Goal: Transaction & Acquisition: Purchase product/service

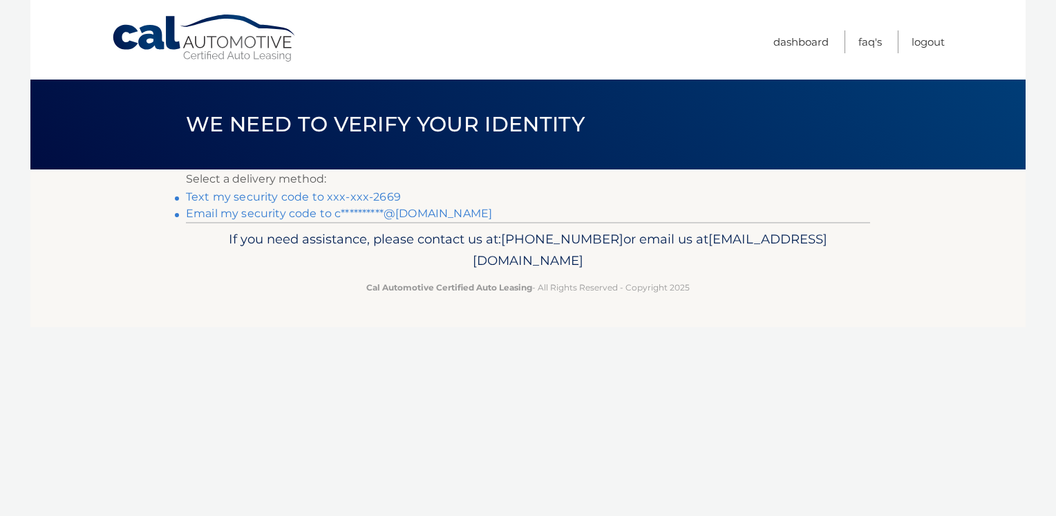
click at [288, 194] on link "Text my security code to xxx-xxx-2669" at bounding box center [293, 196] width 215 height 13
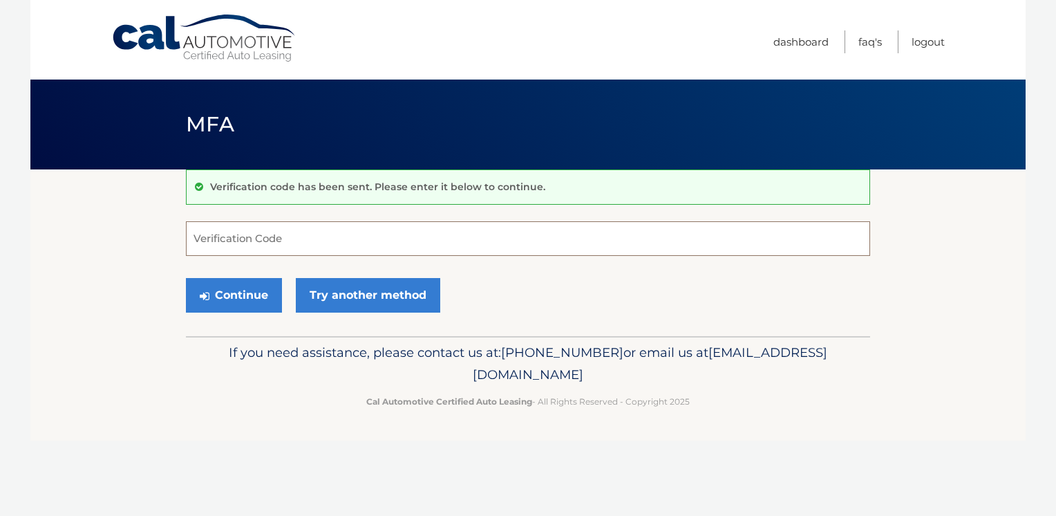
click at [230, 236] on input "Verification Code" at bounding box center [528, 238] width 684 height 35
type input "253856"
click at [228, 290] on button "Continue" at bounding box center [234, 295] width 96 height 35
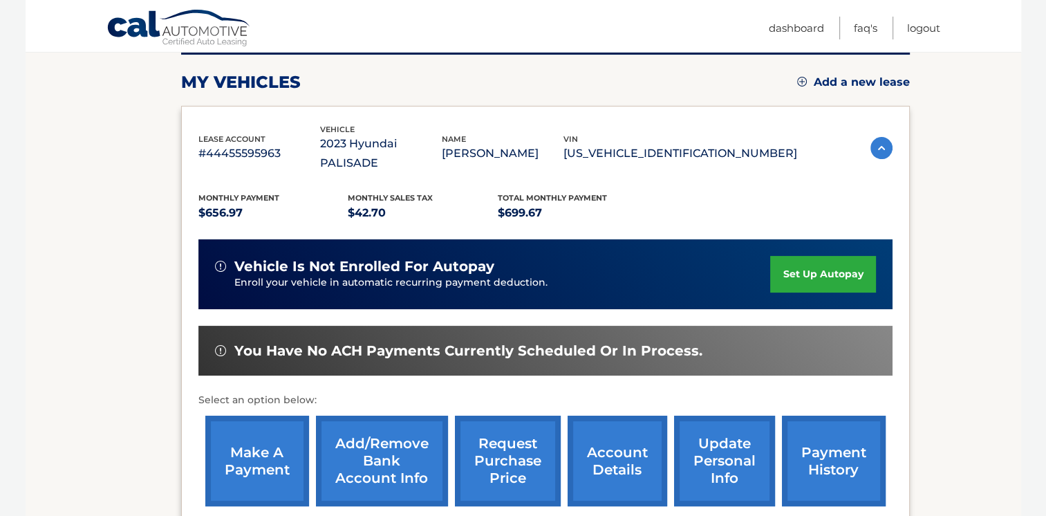
scroll to position [230, 0]
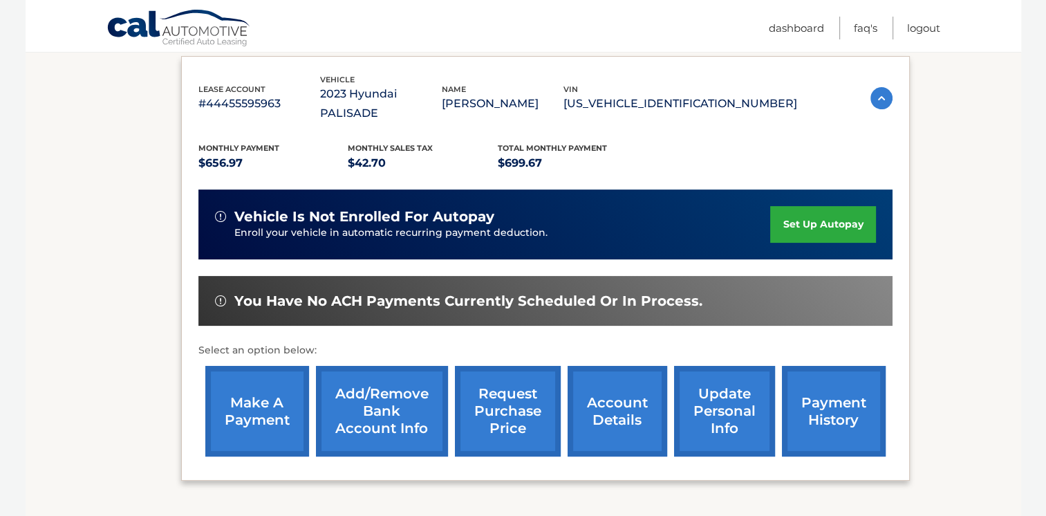
click at [236, 387] on link "make a payment" at bounding box center [257, 411] width 104 height 91
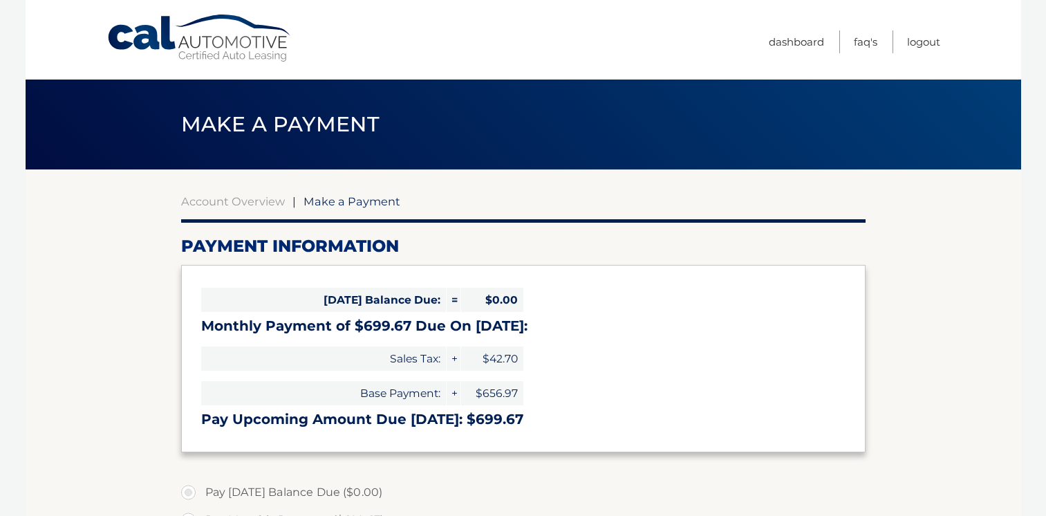
select select "NjM5NzA2Y2ItNzgzYi00YzFhLWE5NDQtNTIxZTJiZWU3Y2Vm"
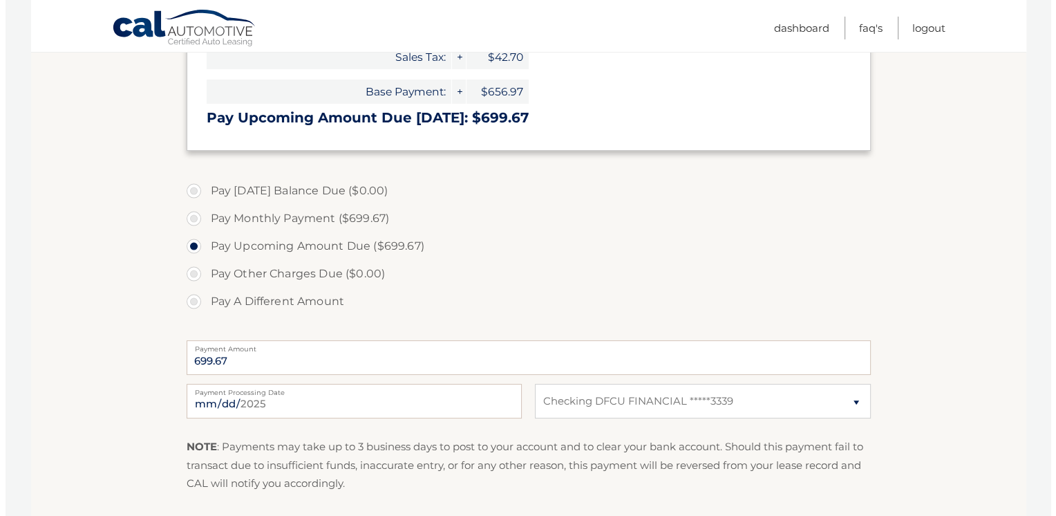
scroll to position [346, 0]
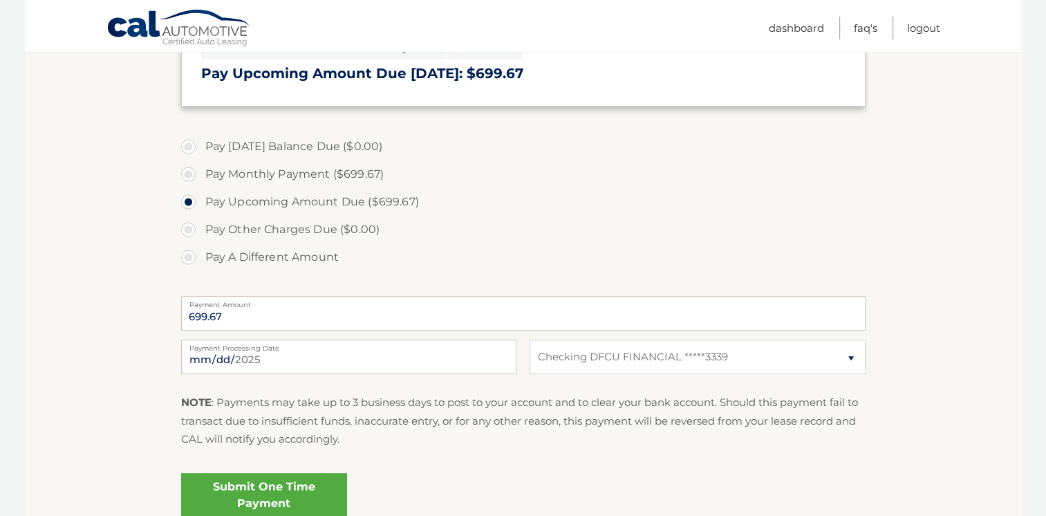
click at [293, 504] on link "Submit One Time Payment" at bounding box center [264, 495] width 166 height 44
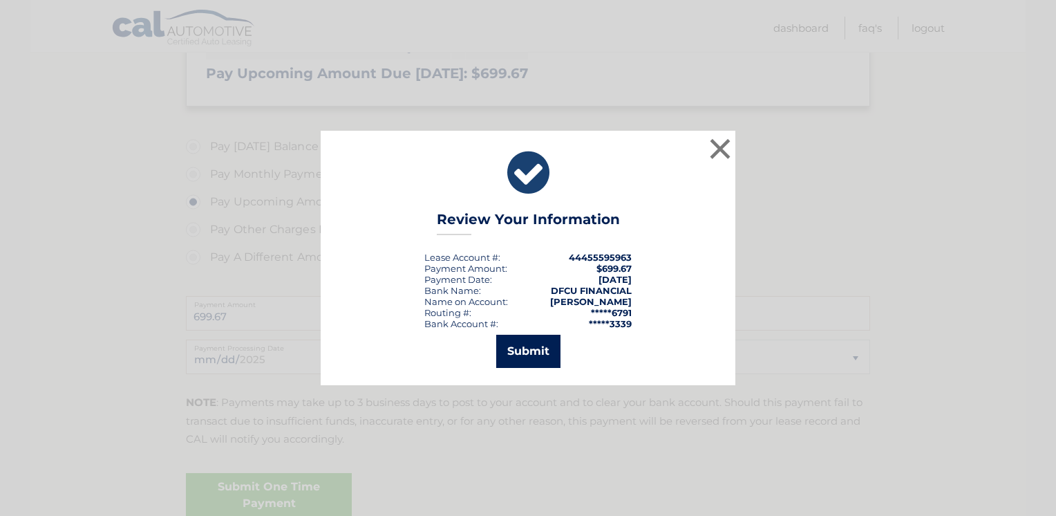
click at [529, 343] on button "Submit" at bounding box center [528, 351] width 64 height 33
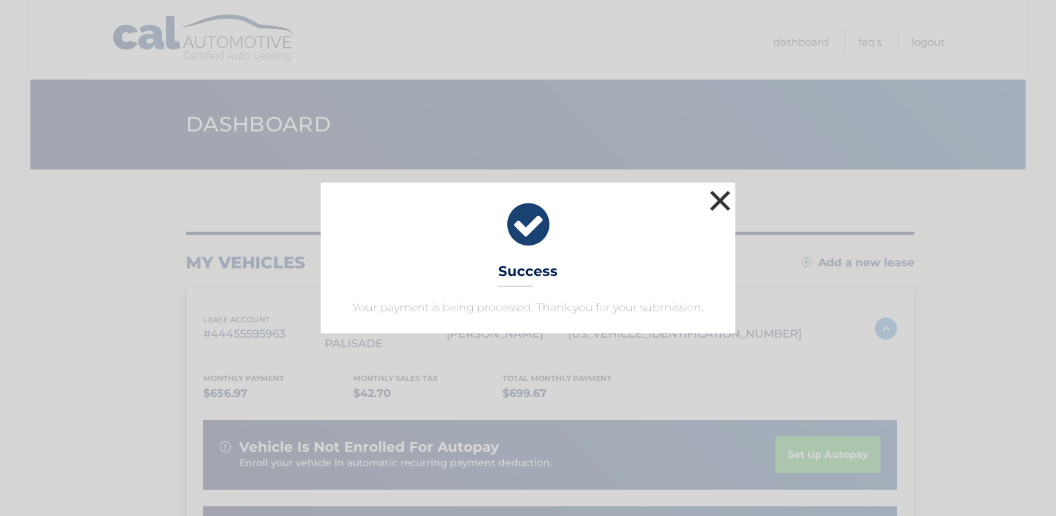
click at [722, 194] on button "×" at bounding box center [721, 201] width 28 height 28
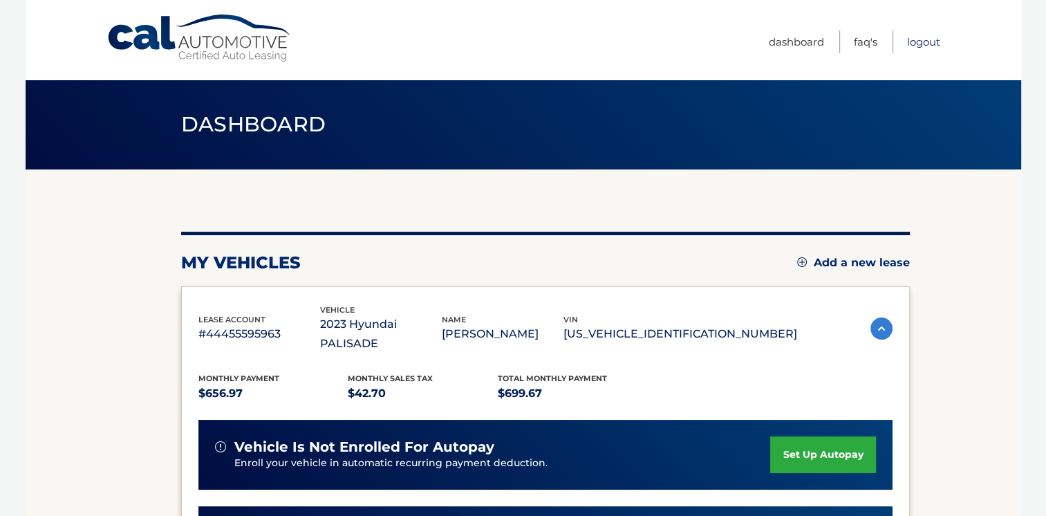
click at [917, 37] on link "Logout" at bounding box center [923, 41] width 33 height 23
